Goal: Find contact information: Find contact information

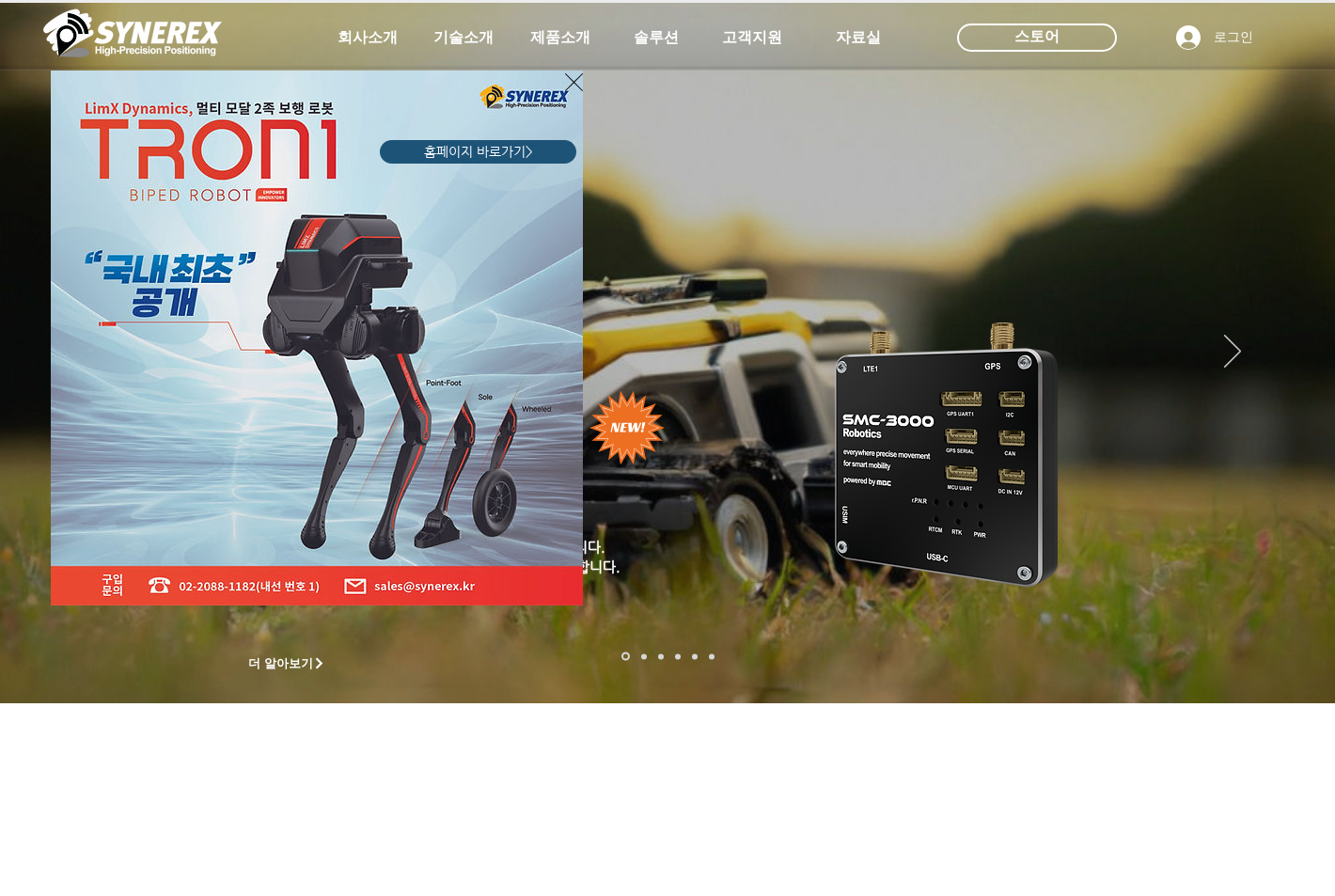
click at [572, 74] on icon "사이트로 돌아가기" at bounding box center [574, 83] width 18 height 24
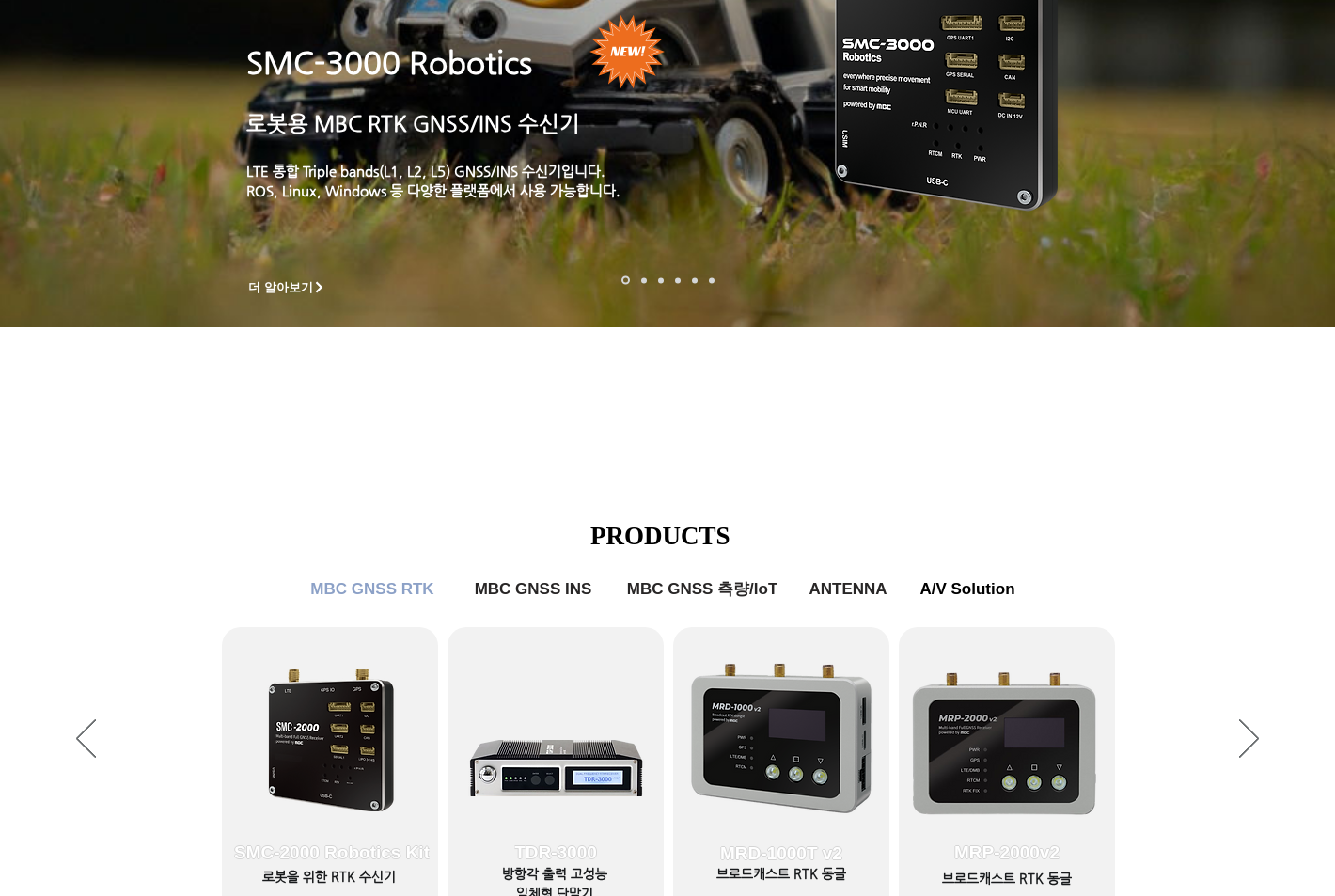
click at [561, 42] on p "SMC-3000 Robotics" at bounding box center [451, 63] width 409 height 44
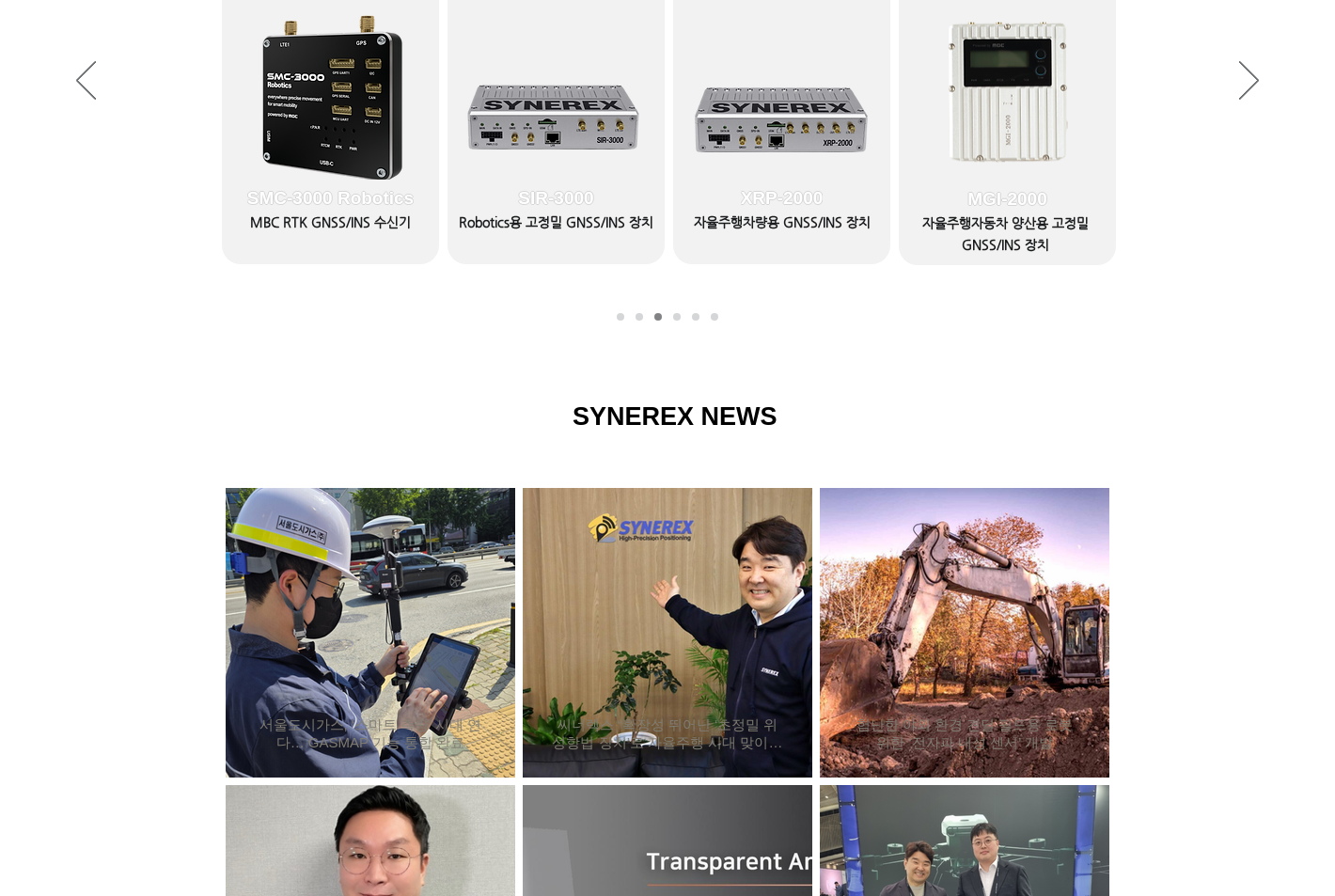
scroll to position [753, 0]
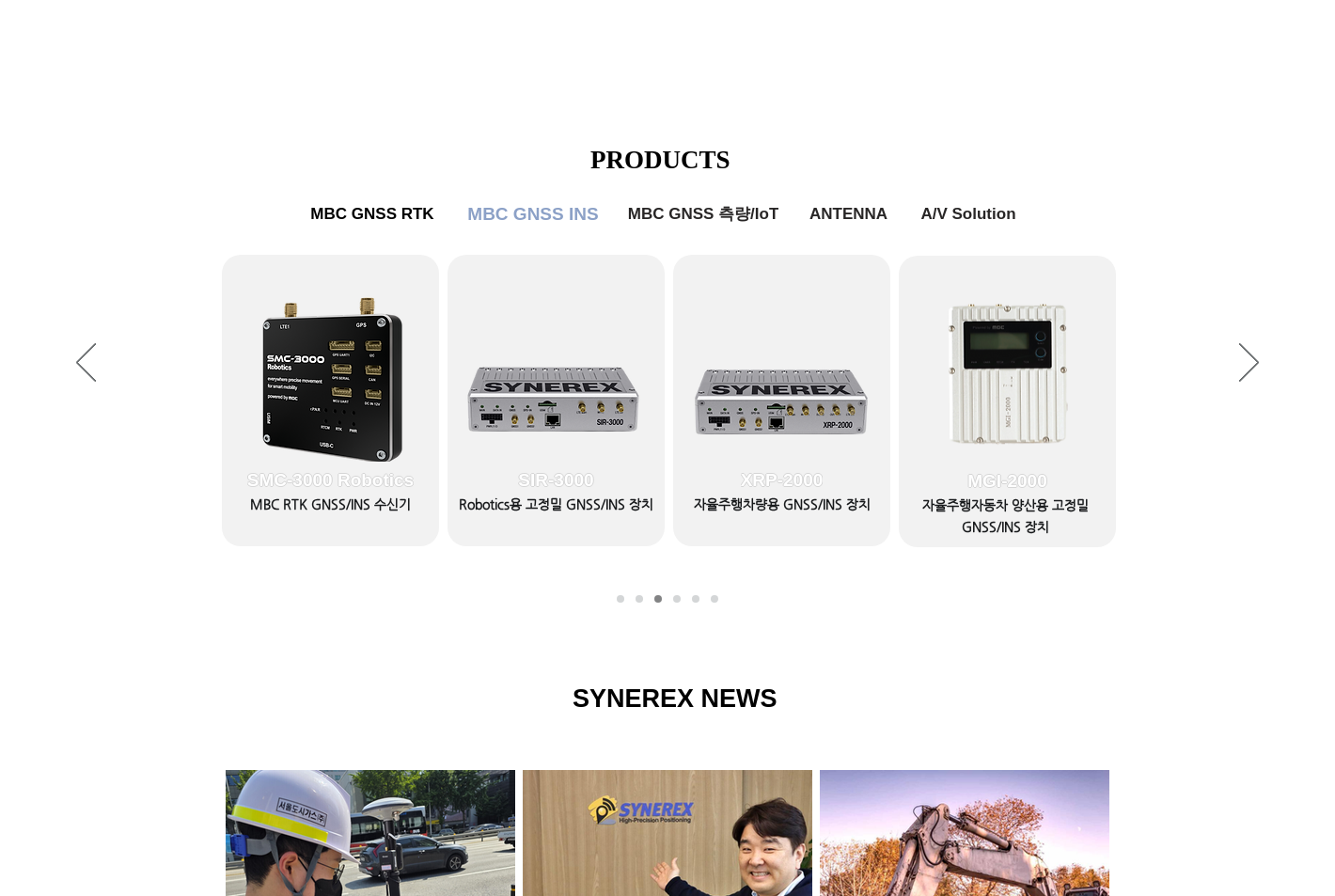
click at [553, 228] on span "MBC GNSS INS" at bounding box center [534, 214] width 141 height 38
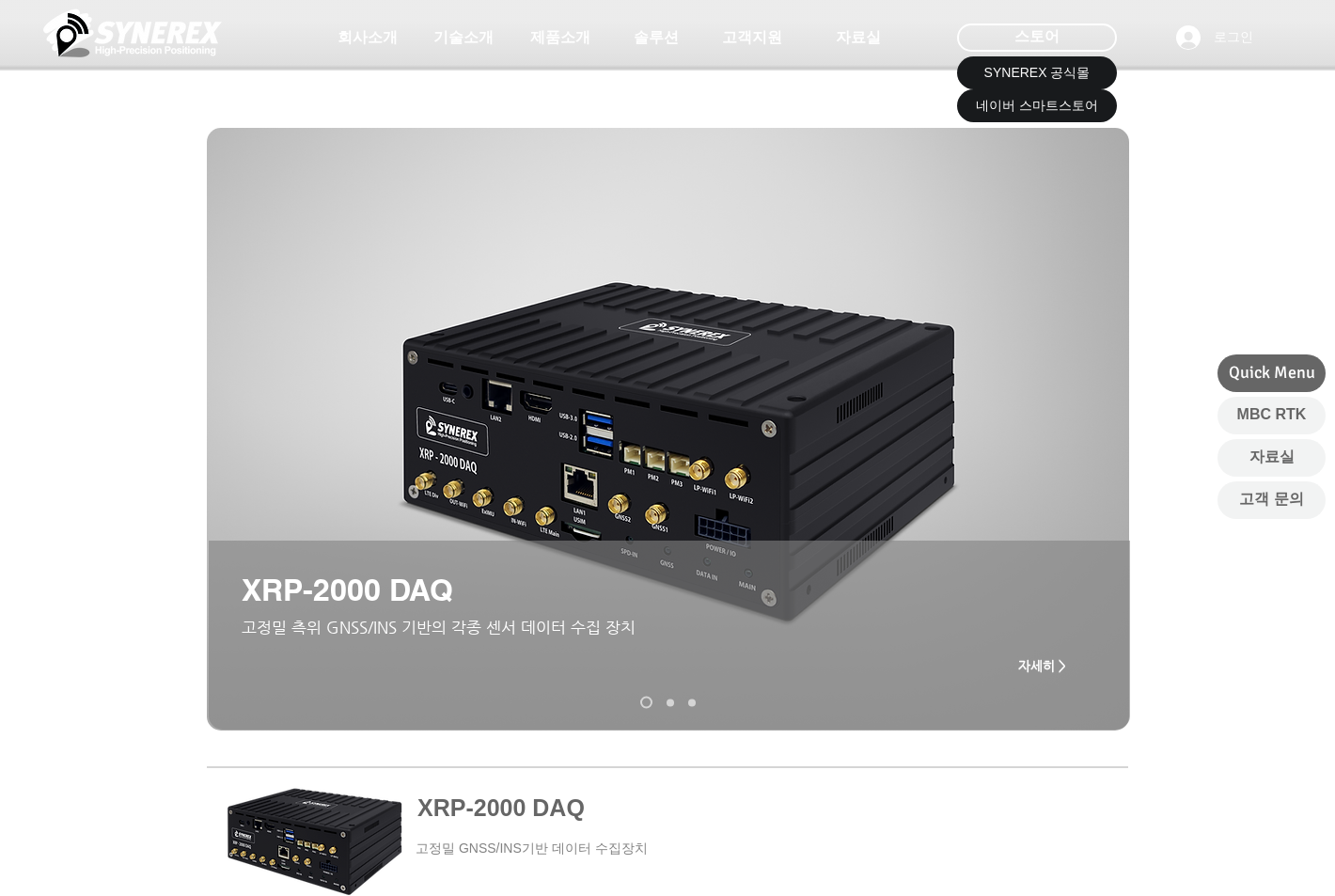
click at [1013, 23] on div at bounding box center [1039, 71] width 169 height 131
click at [1027, 33] on span "스토어" at bounding box center [1036, 36] width 45 height 21
click at [1040, 73] on span "SYNEREX 공식몰" at bounding box center [1037, 73] width 107 height 19
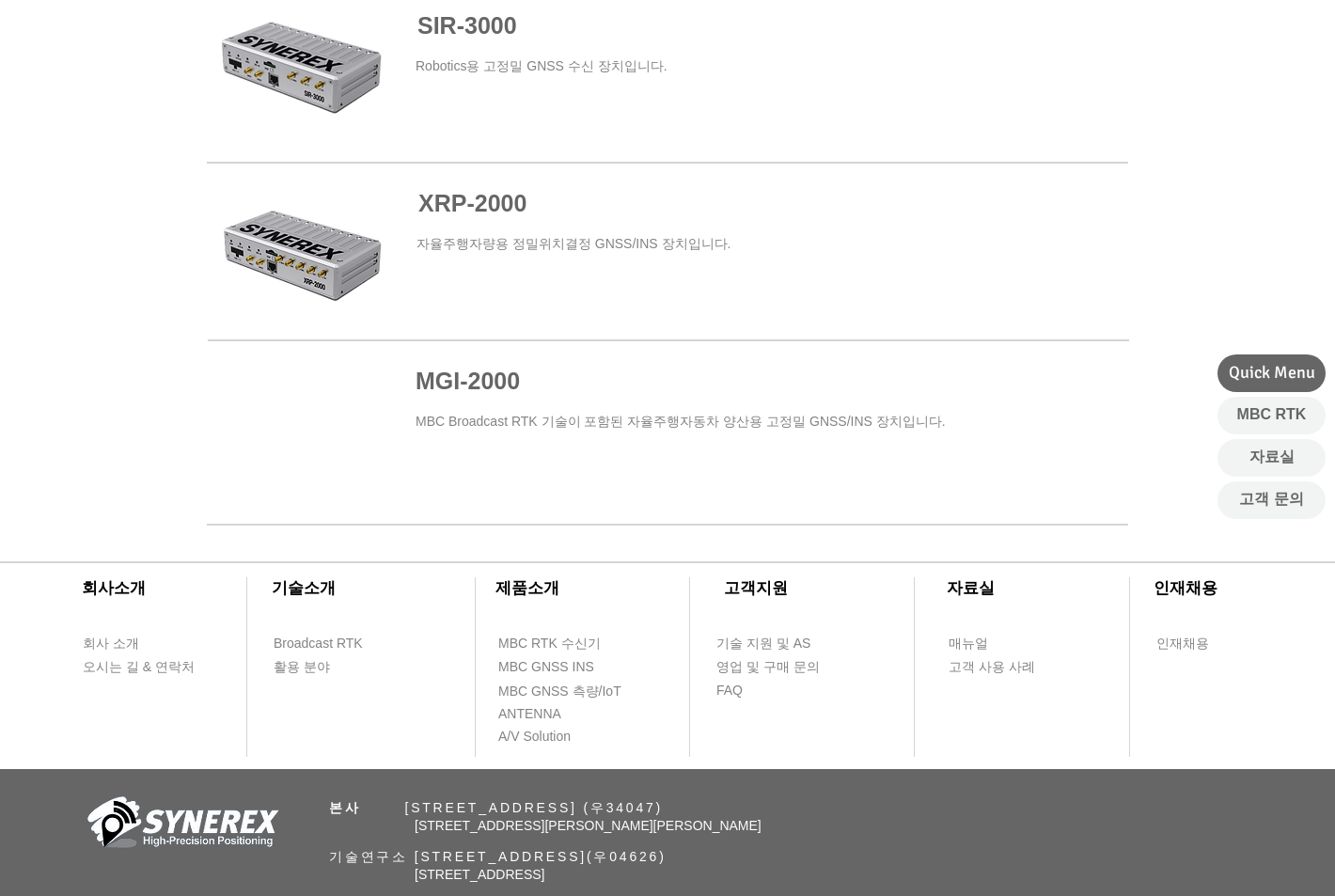
scroll to position [1264, 0]
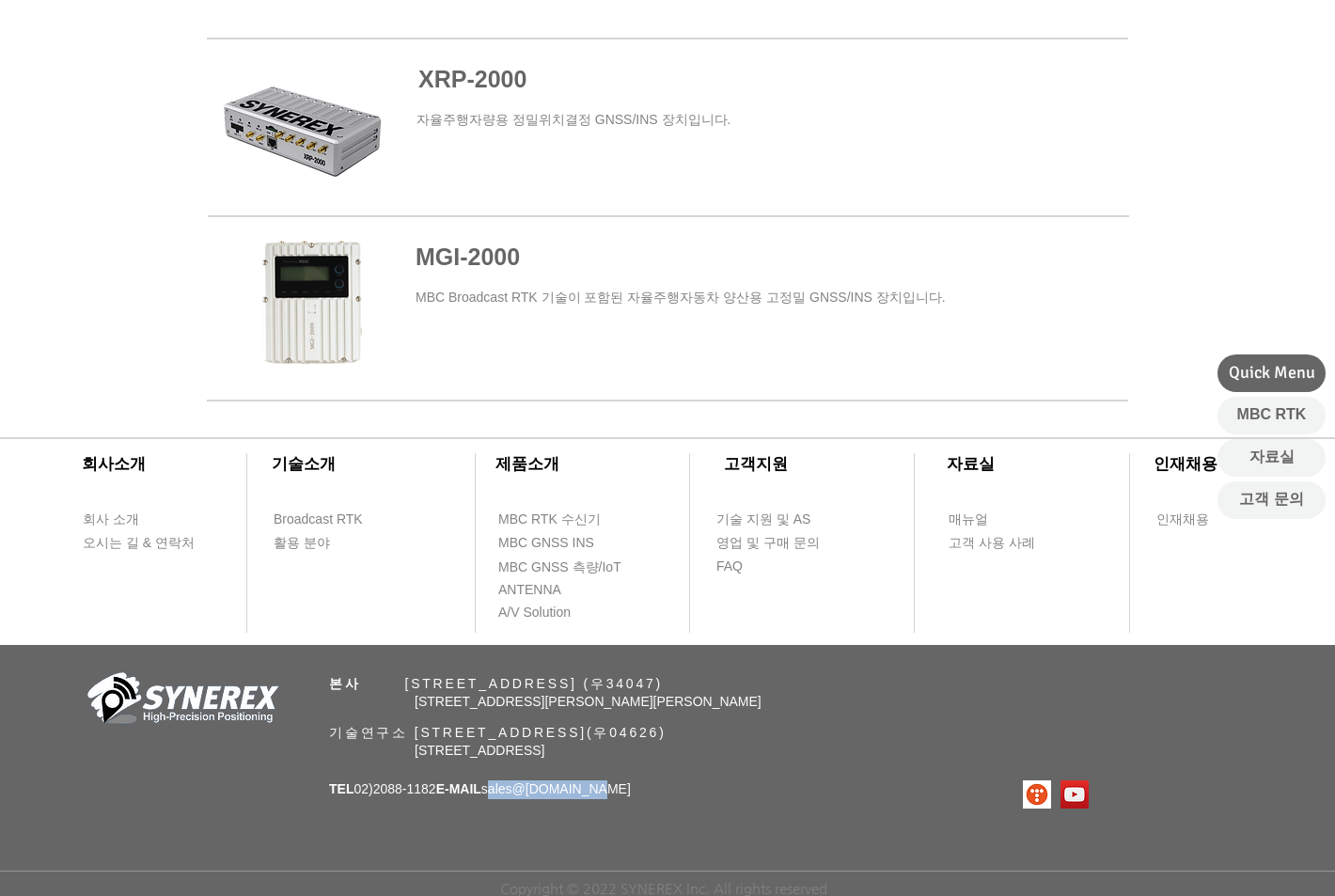
drag, startPoint x: 511, startPoint y: 790, endPoint x: 610, endPoint y: 711, distance: 126.7
click at [621, 799] on div "​회사소개 ​기술소개 회사 소개 Broadcast RTK 오시는 길 & 연락처 활용 분야 ​제품소개 ​고객지원 ​자료실 ​인재채용 MBC RT…" at bounding box center [667, 650] width 1335 height 492
copy span "sales @[DOMAIN_NAME]"
